Goal: Find specific page/section: Find specific page/section

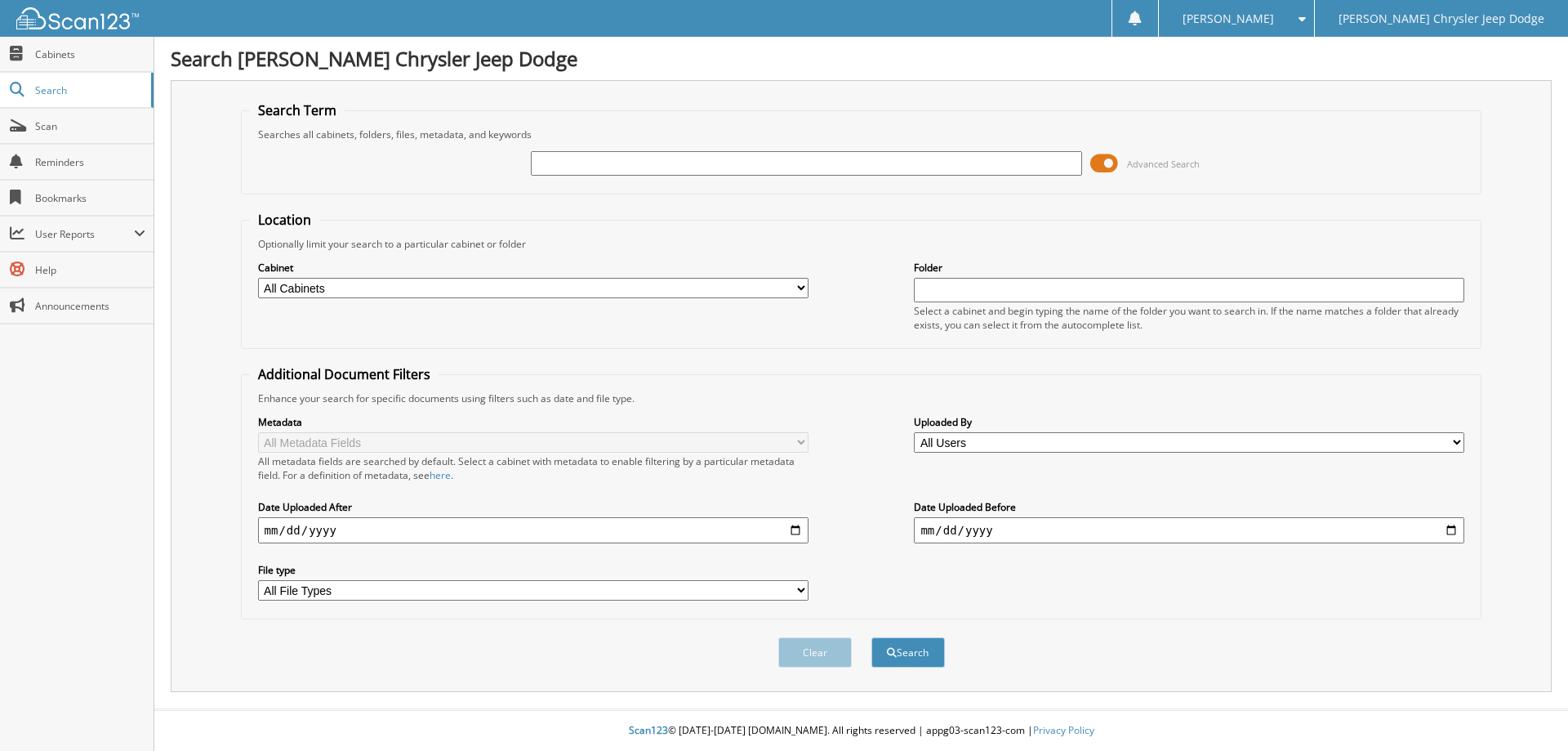
click at [624, 173] on input "text" at bounding box center [806, 163] width 551 height 24
type input "22270"
click at [1108, 166] on span at bounding box center [1104, 163] width 28 height 24
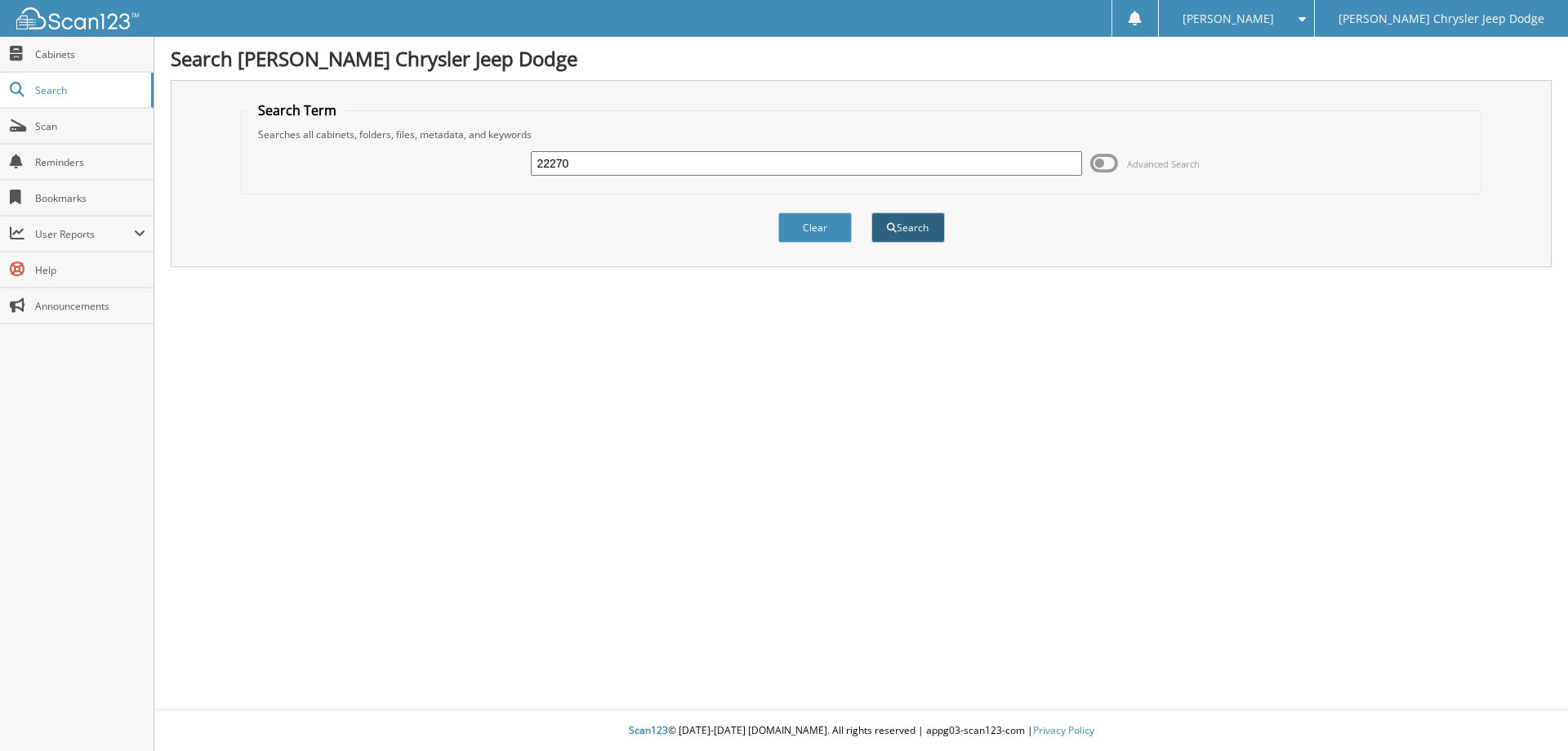
click at [880, 232] on button "Search" at bounding box center [908, 227] width 73 height 30
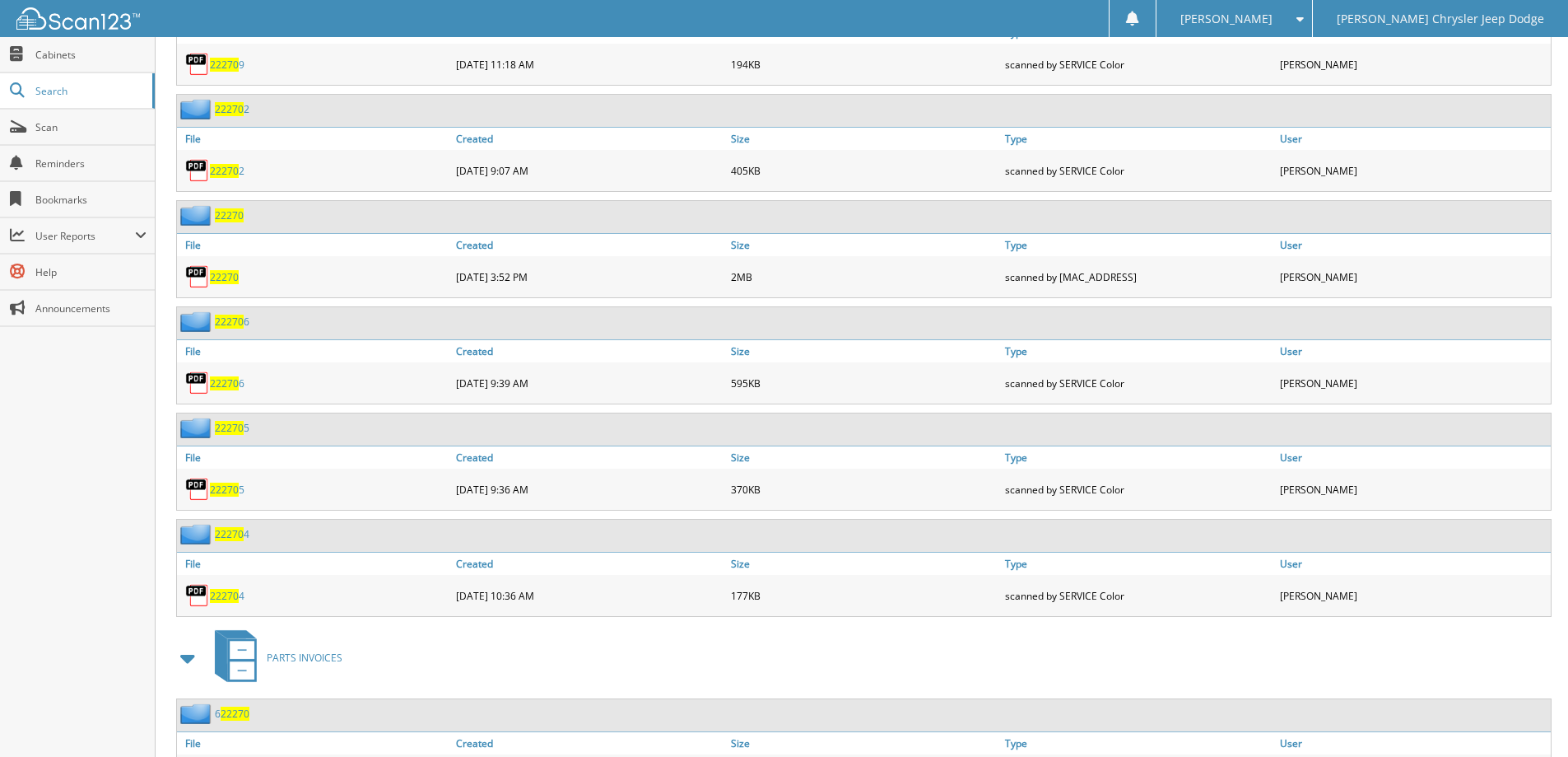
scroll to position [1582, 0]
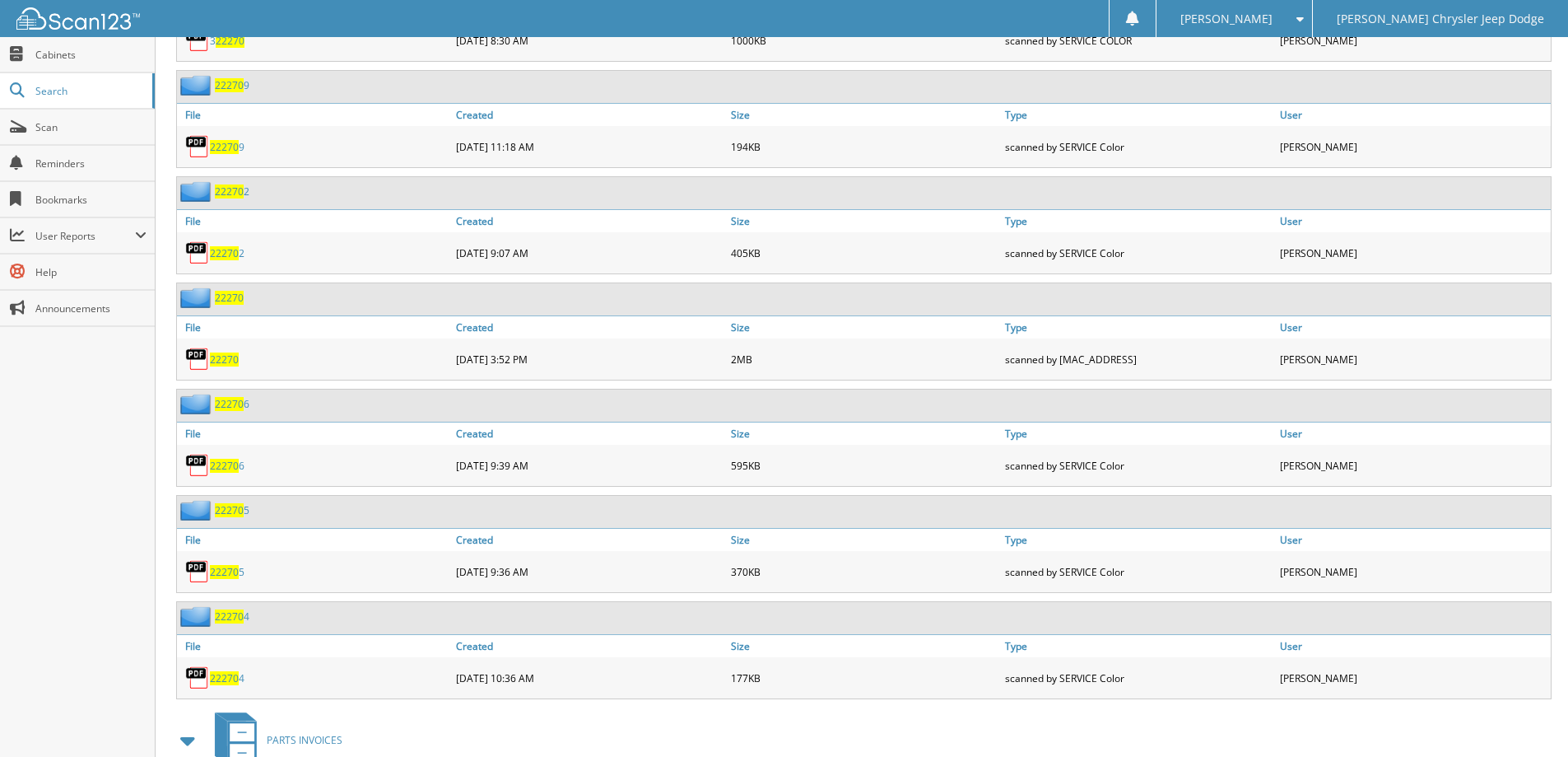
click at [228, 360] on span "22270" at bounding box center [224, 359] width 29 height 14
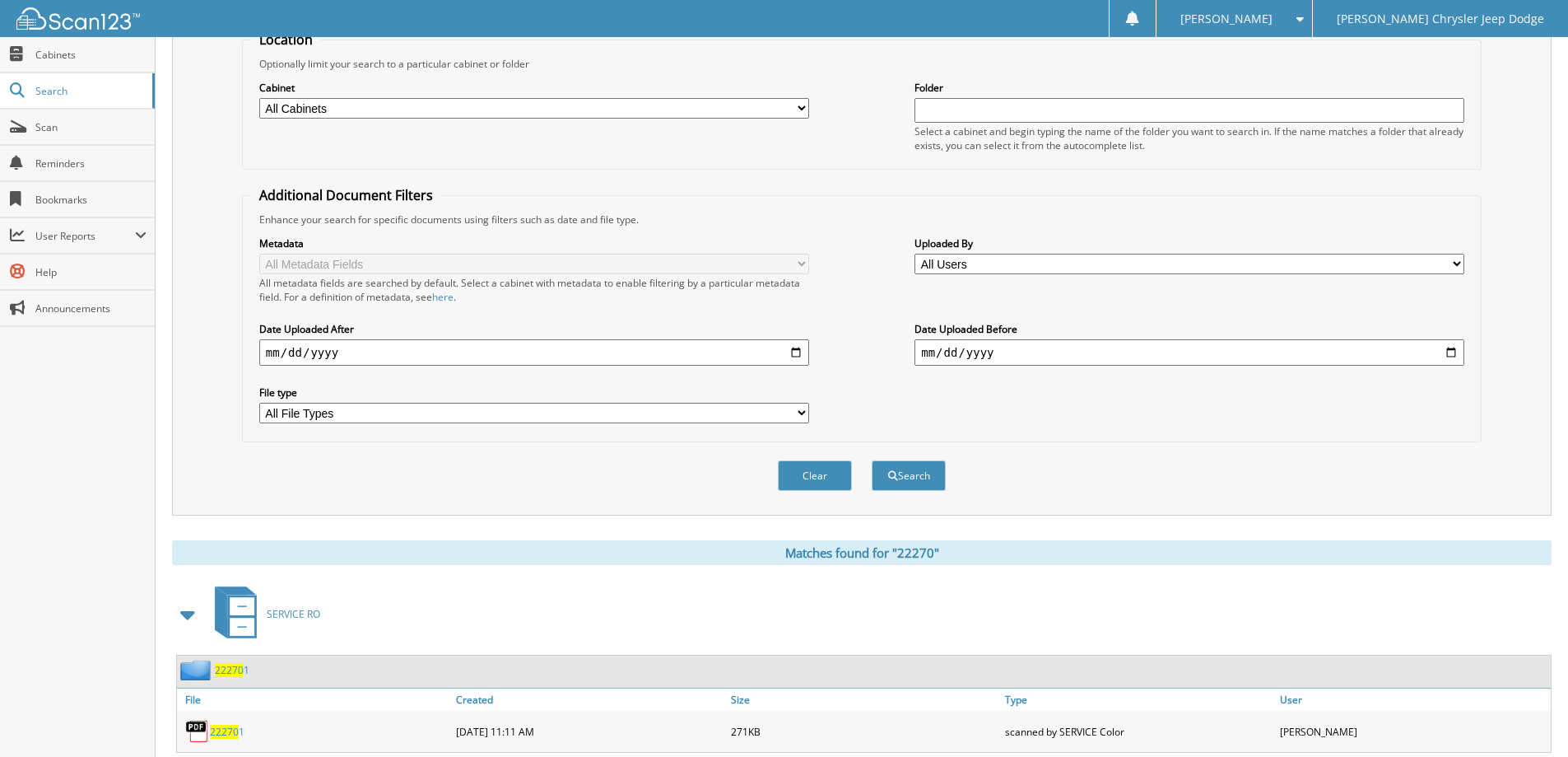
scroll to position [0, 0]
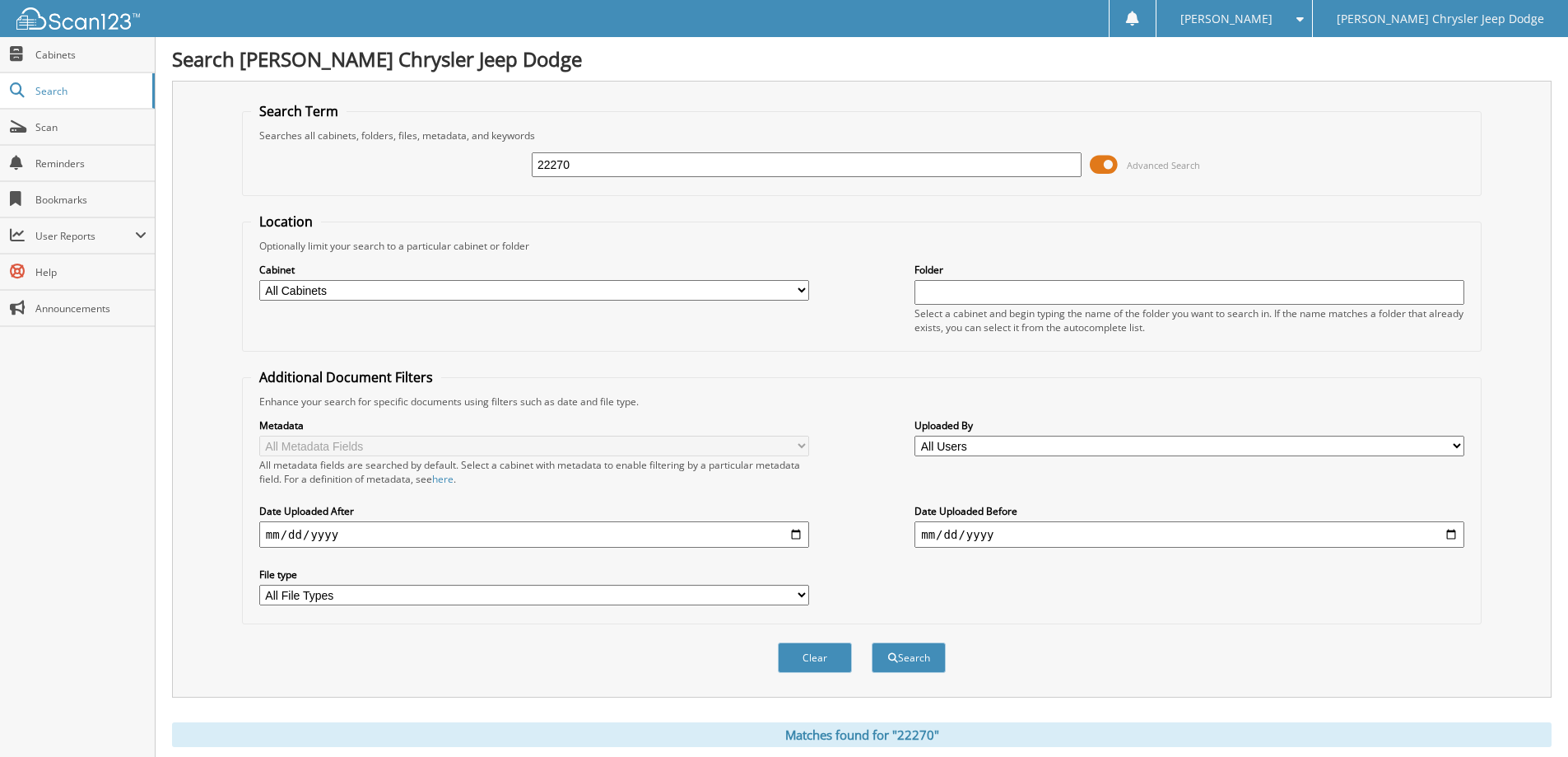
drag, startPoint x: 631, startPoint y: 159, endPoint x: 286, endPoint y: 158, distance: 345.0
click at [290, 159] on div "22270 Advanced Search" at bounding box center [861, 164] width 1222 height 45
type input "20804"
click at [872, 642] on button "Search" at bounding box center [908, 657] width 74 height 30
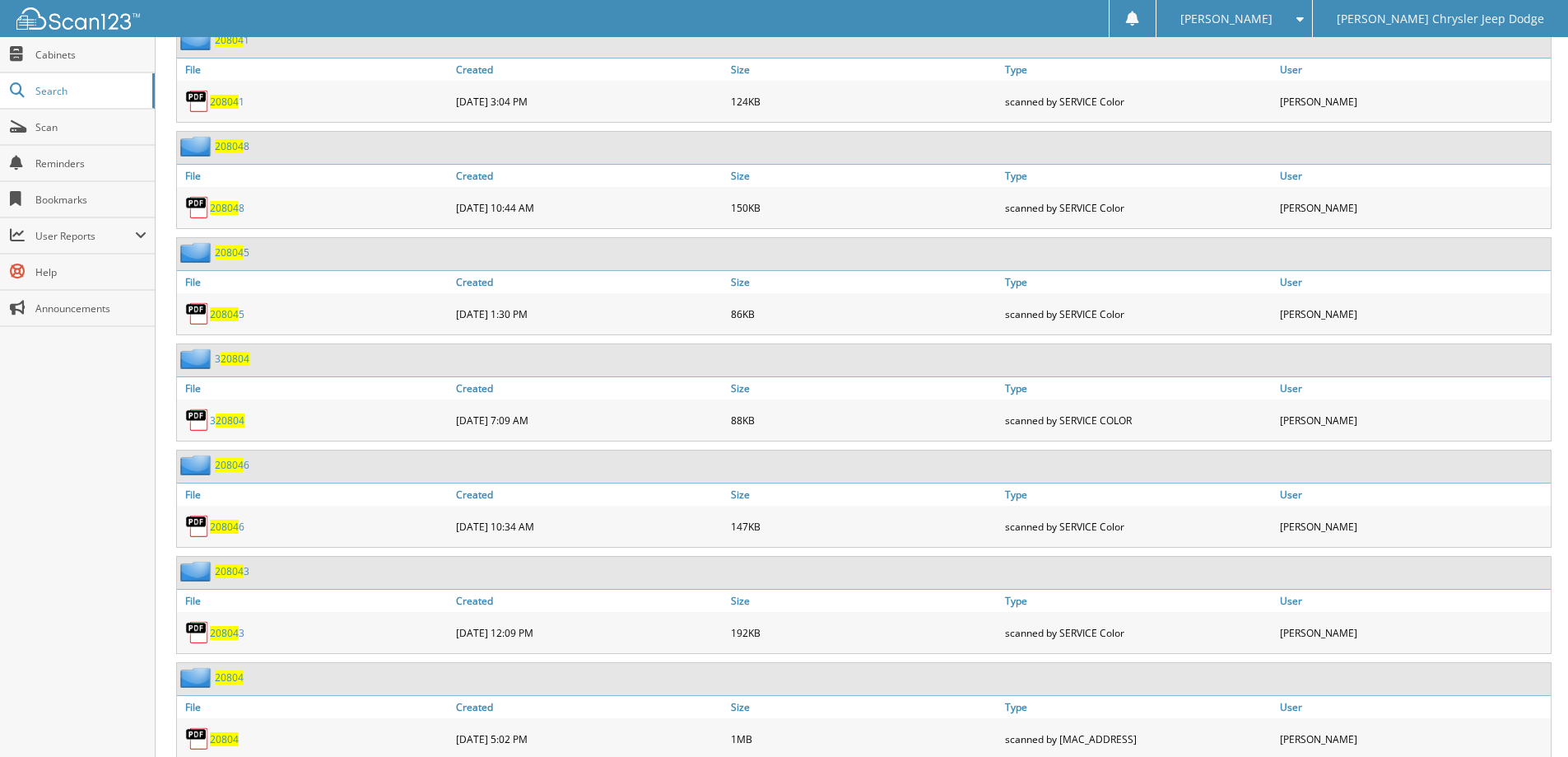
scroll to position [2059, 0]
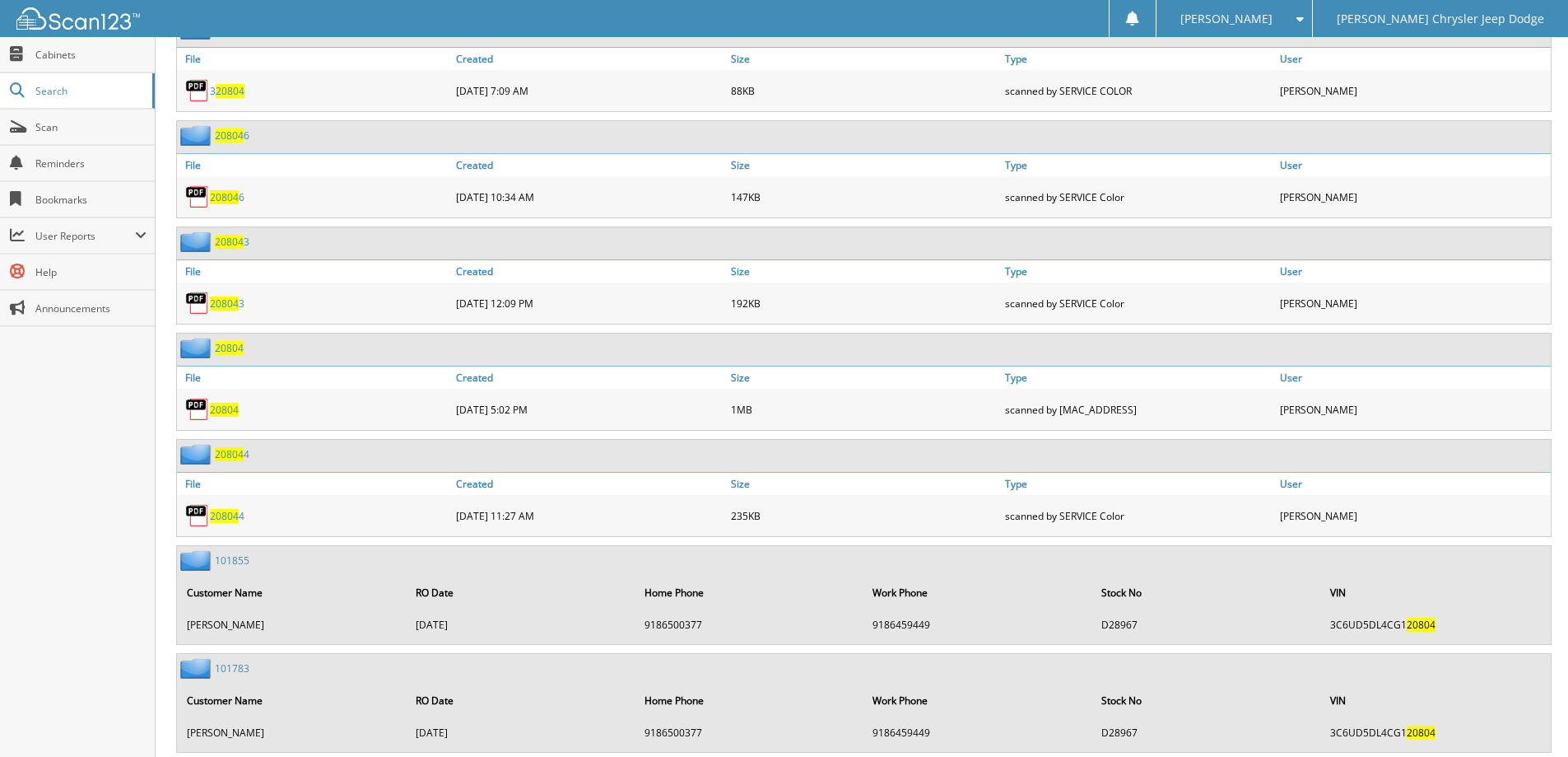
click at [233, 416] on span "20804" at bounding box center [224, 410] width 29 height 14
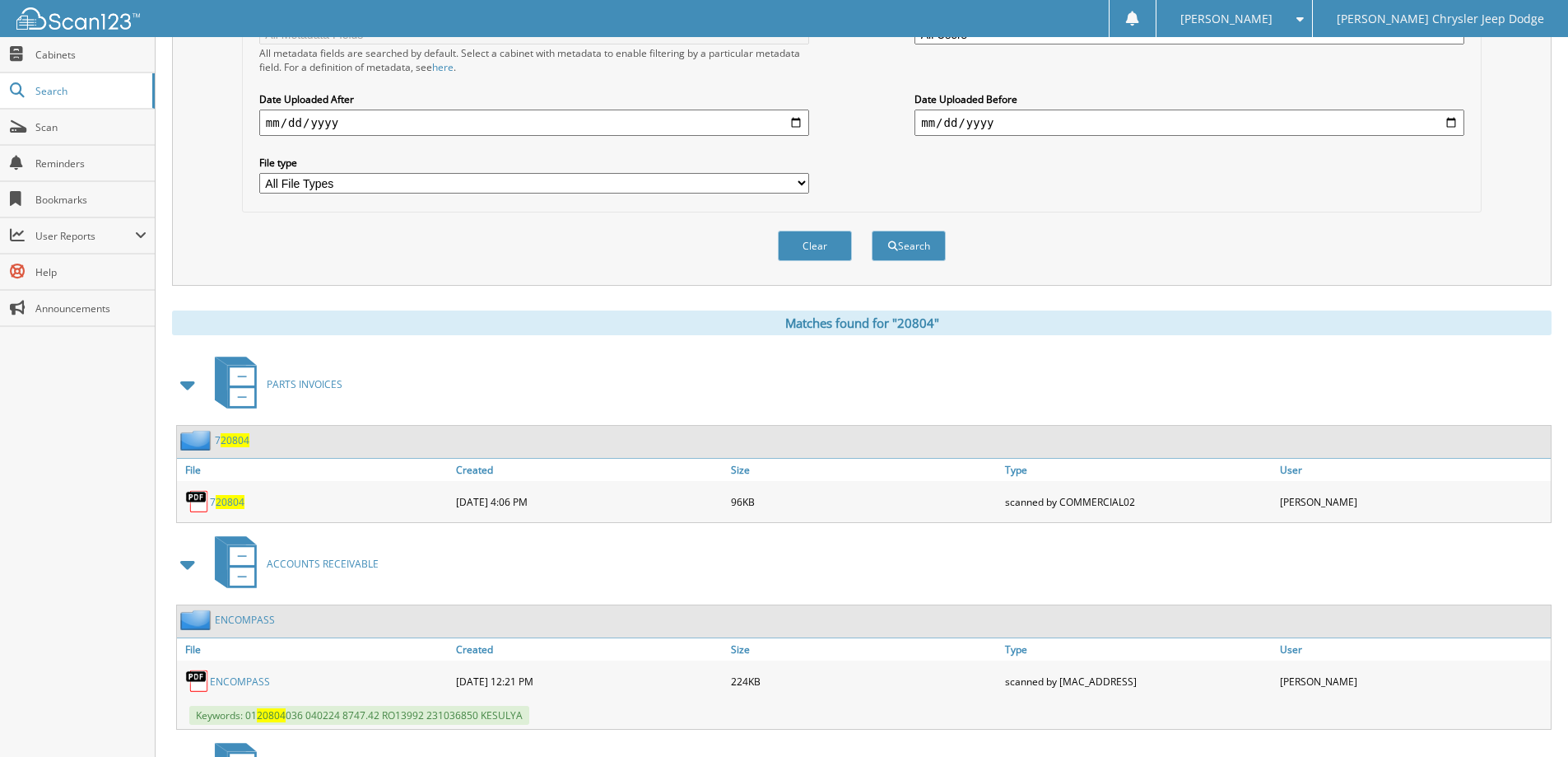
scroll to position [0, 0]
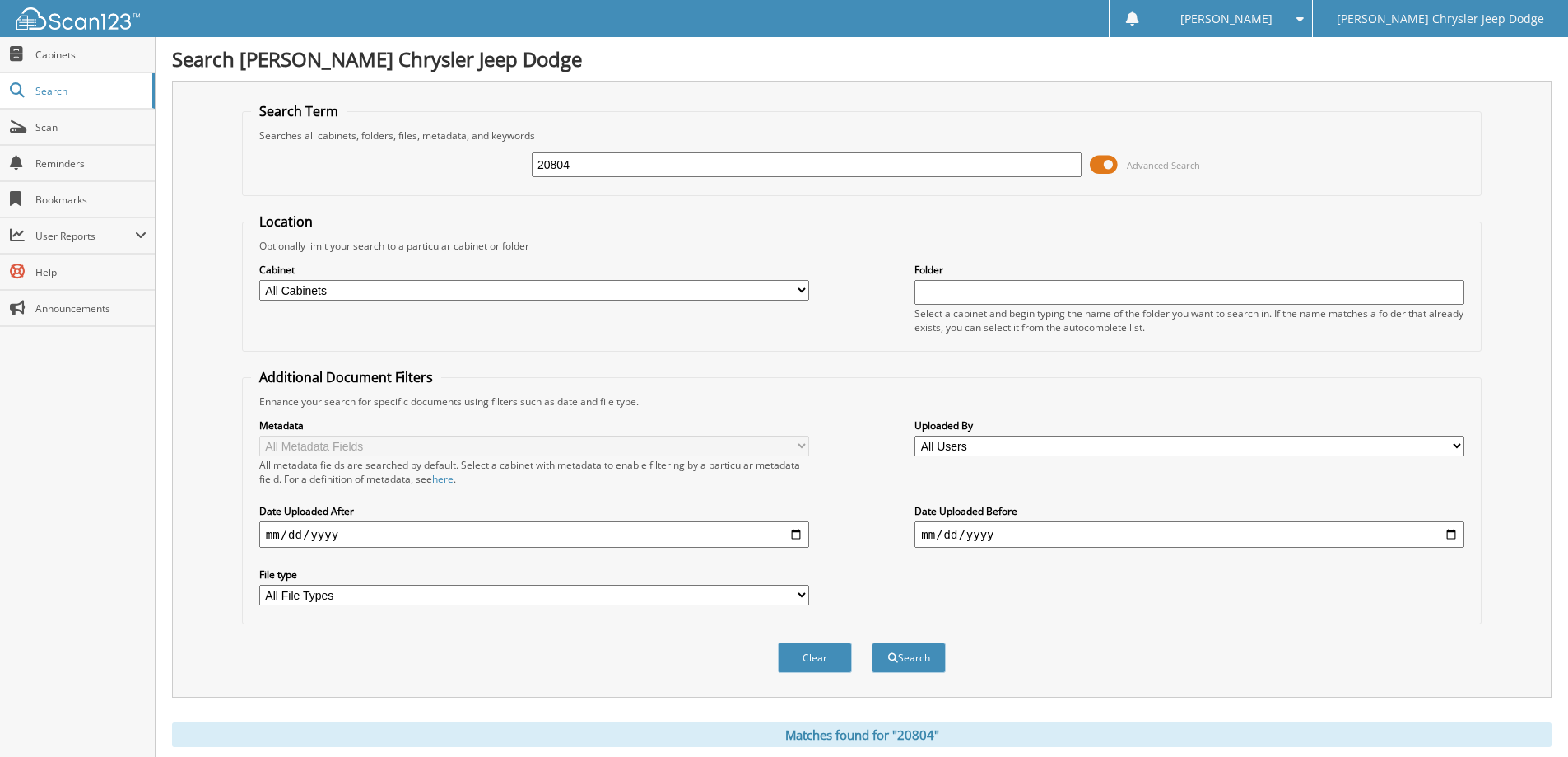
drag, startPoint x: 606, startPoint y: 170, endPoint x: 352, endPoint y: 170, distance: 254.0
click at [365, 170] on div "20804 Advanced Search" at bounding box center [861, 164] width 1222 height 45
type input "37260"
click at [872, 642] on button "Search" at bounding box center [908, 657] width 74 height 30
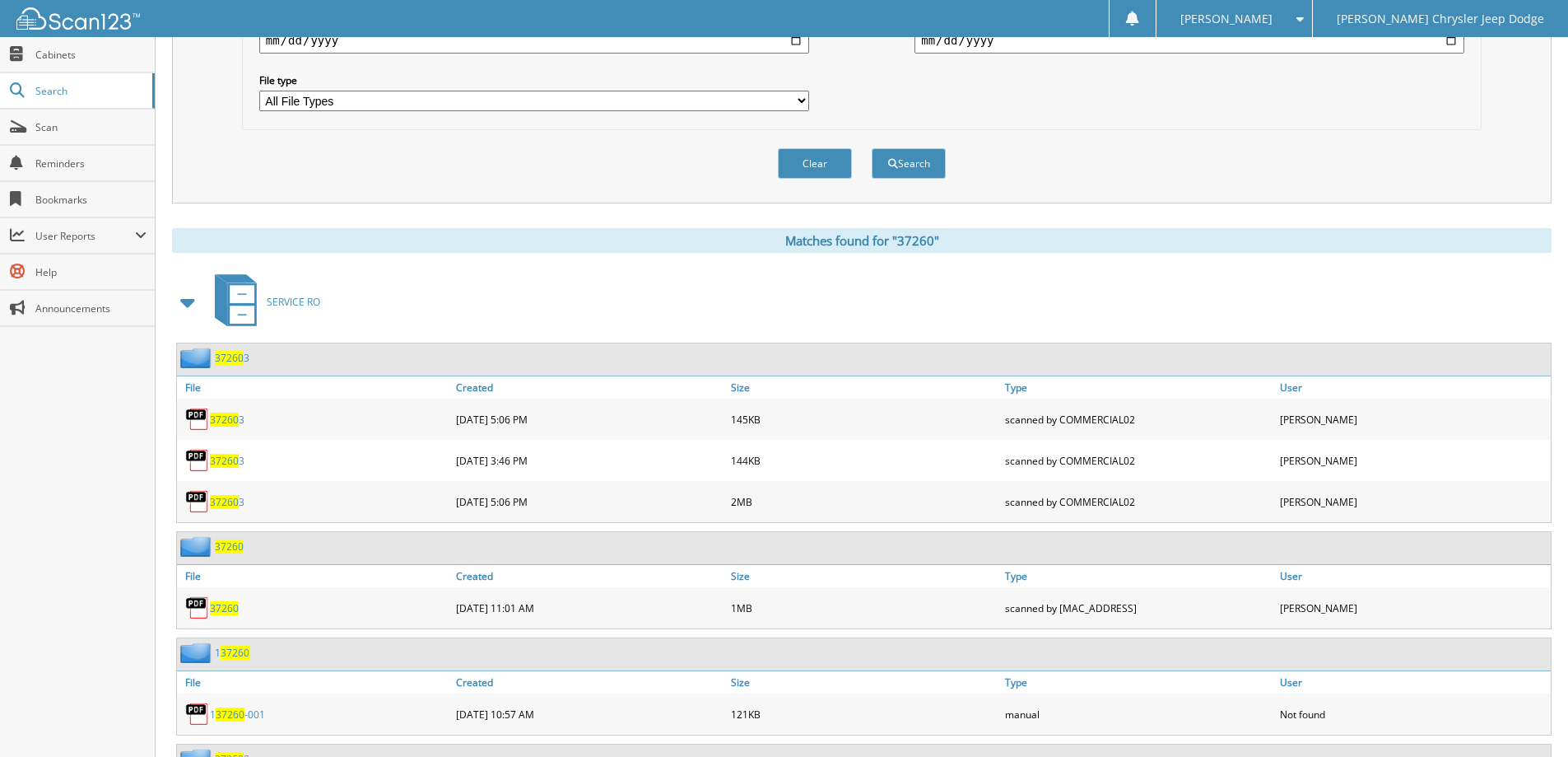
click at [234, 607] on span "37260" at bounding box center [224, 607] width 29 height 14
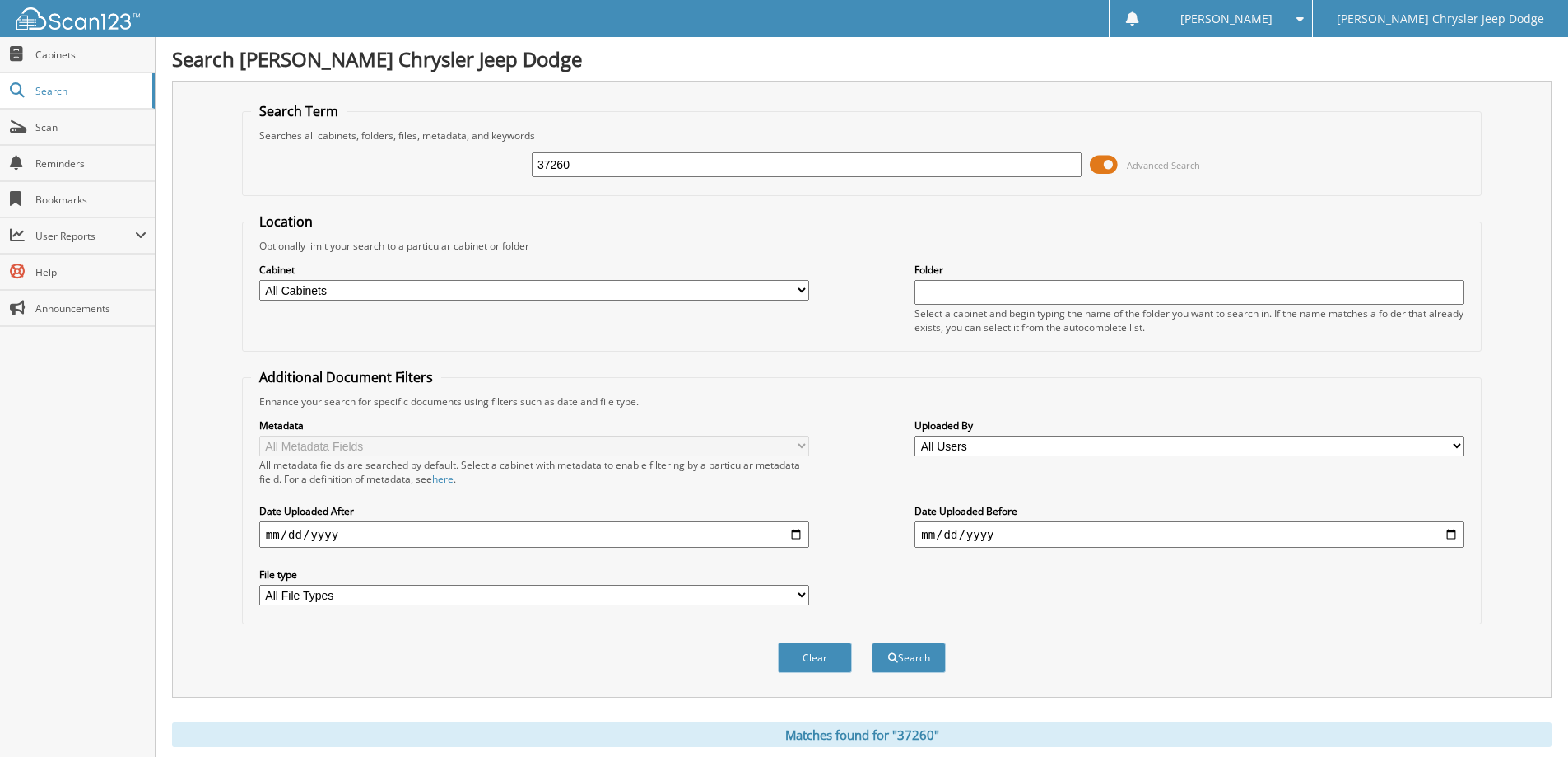
drag, startPoint x: 649, startPoint y: 165, endPoint x: 313, endPoint y: 162, distance: 336.0
click at [403, 162] on div "37260 Advanced Search" at bounding box center [861, 164] width 1222 height 45
type input "32619"
click at [872, 642] on button "Search" at bounding box center [908, 657] width 74 height 30
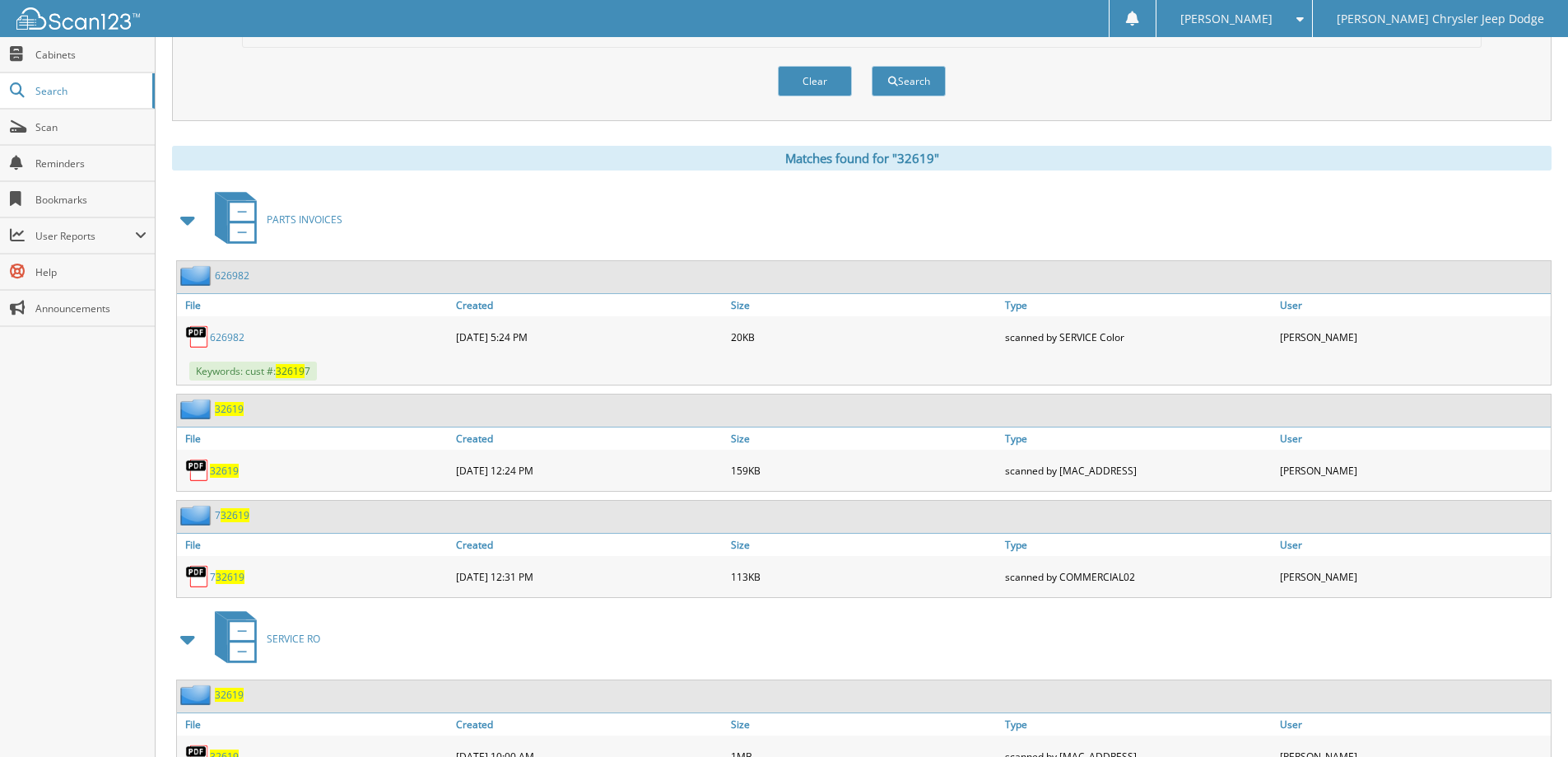
click at [232, 472] on span "32619" at bounding box center [224, 470] width 29 height 14
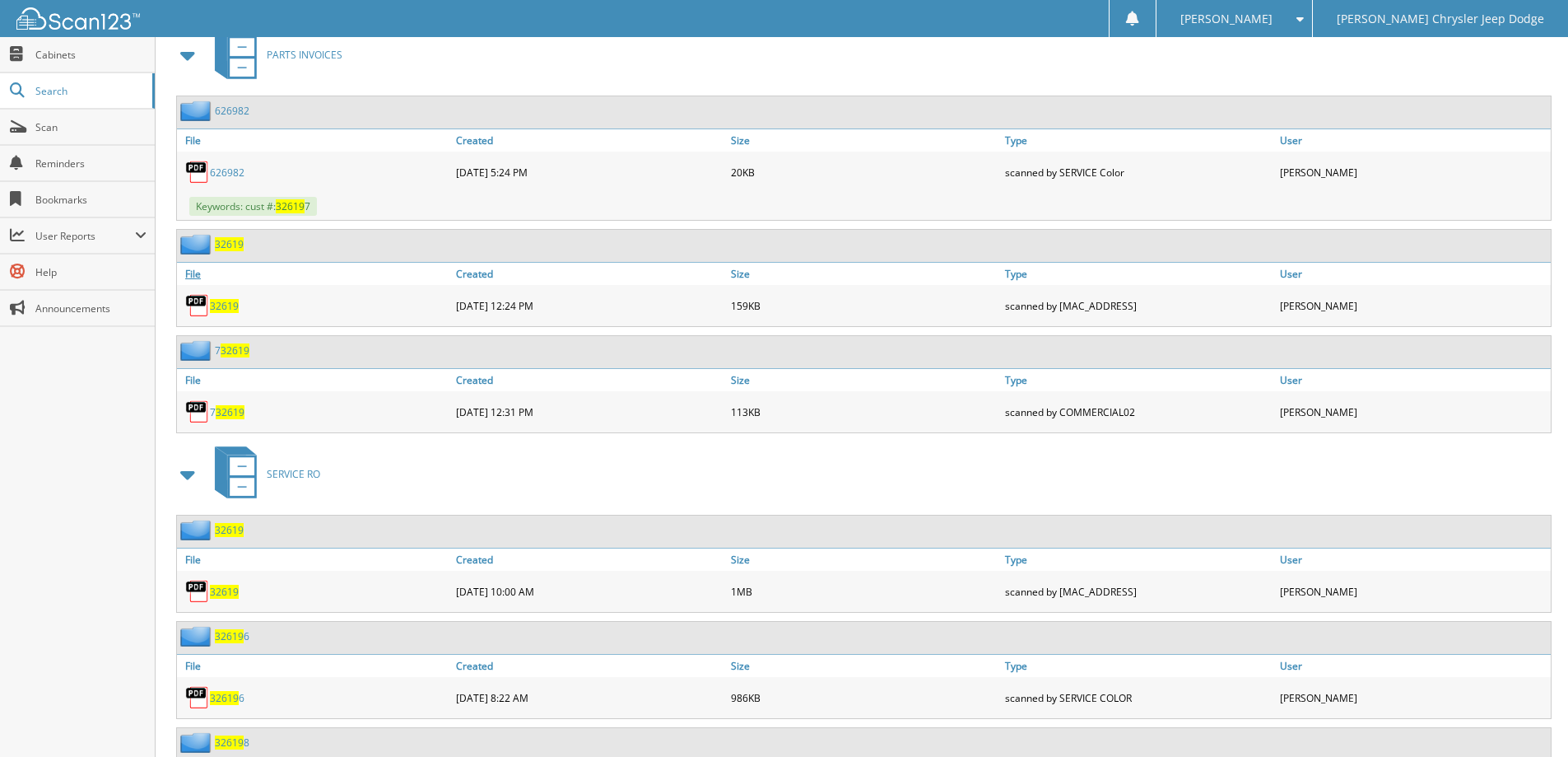
scroll to position [906, 0]
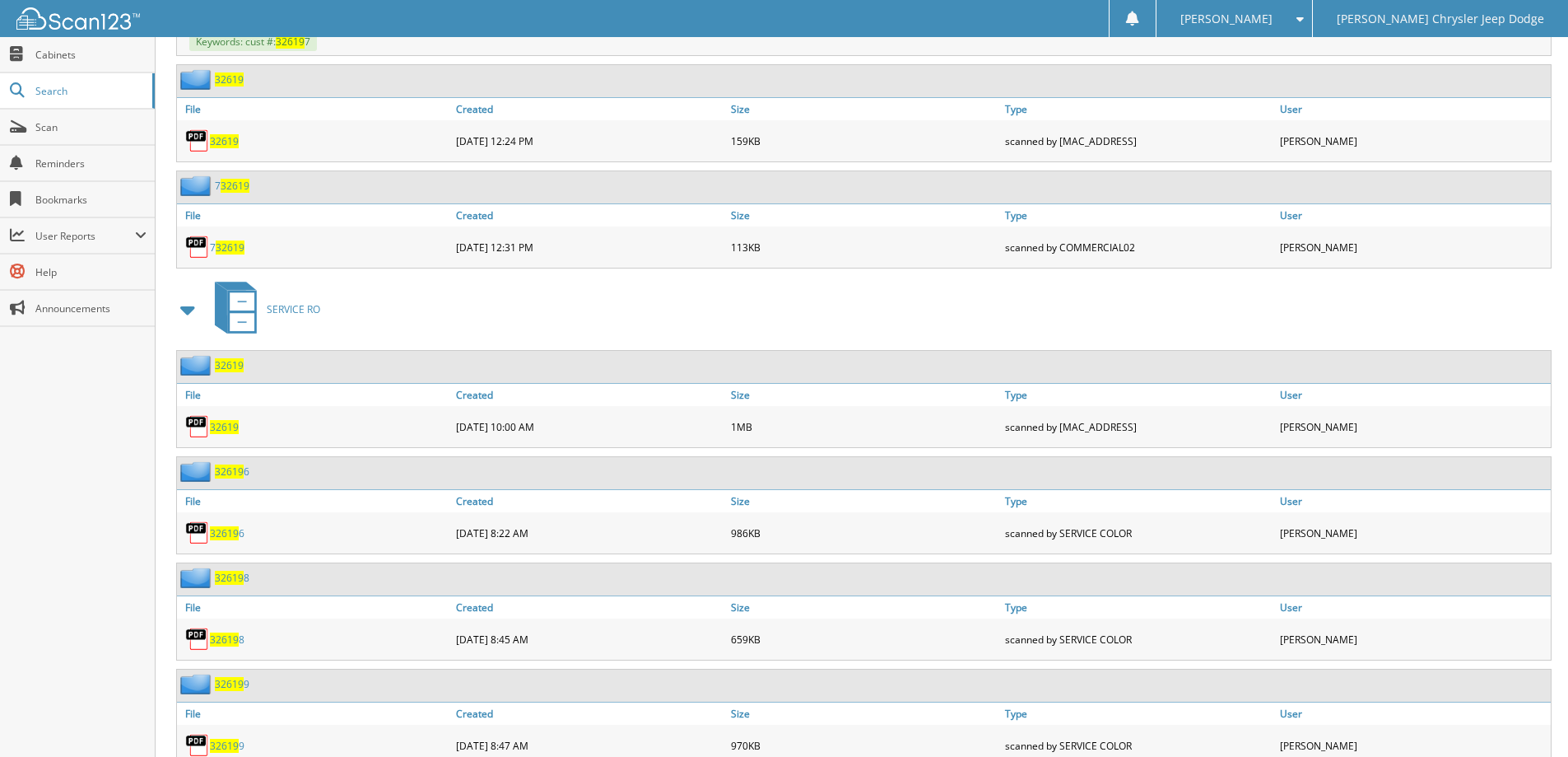
click at [227, 424] on span "32619" at bounding box center [224, 427] width 29 height 14
